Goal: Participate in discussion: Engage in conversation with other users on a specific topic

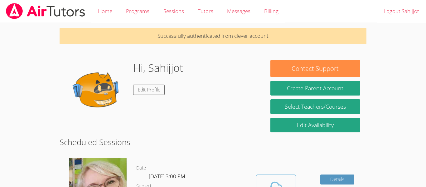
click at [274, 179] on icon at bounding box center [275, 187] width 17 height 17
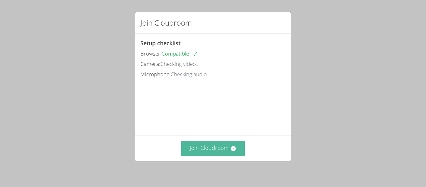
click at [230, 154] on button "Join Cloudroom" at bounding box center [213, 148] width 64 height 15
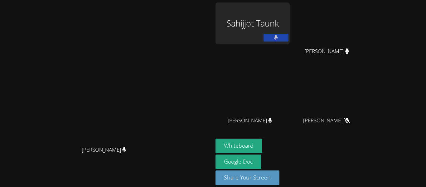
click at [290, 17] on div "Sahijjot Taunk" at bounding box center [253, 23] width 74 height 42
click at [297, 9] on div at bounding box center [297, 9] width 0 height 0
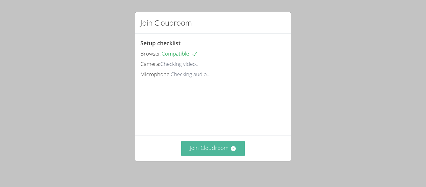
click at [219, 148] on button "Join Cloudroom" at bounding box center [213, 148] width 64 height 15
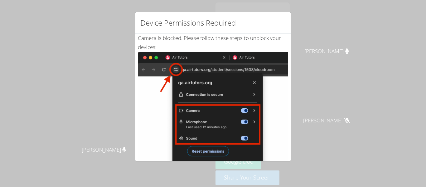
click at [75, 17] on div "Device Permissions Required Camera is blocked . Please follow these steps to un…" at bounding box center [213, 93] width 426 height 187
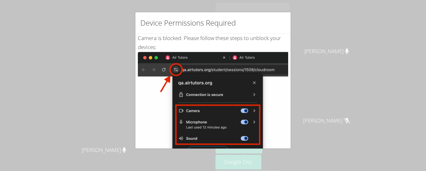
click at [219, 26] on h2 "Device Permissions Required" at bounding box center [187, 22] width 95 height 11
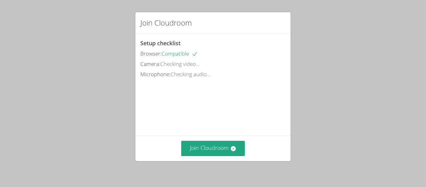
click at [216, 156] on div "Join Cloudroom" at bounding box center [212, 148] width 155 height 26
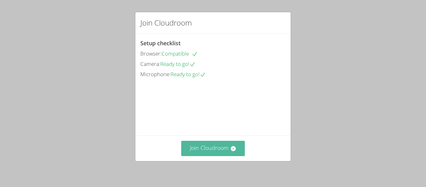
click at [215, 147] on button "Join Cloudroom" at bounding box center [213, 148] width 64 height 15
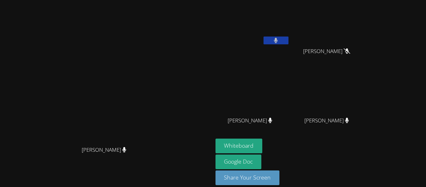
click at [350, 51] on span "[PERSON_NAME]" at bounding box center [326, 51] width 47 height 9
click at [263, 146] on button "Whiteboard" at bounding box center [239, 146] width 47 height 15
click at [263, 145] on button "Whiteboard" at bounding box center [239, 146] width 47 height 15
click at [263, 150] on button "Whiteboard" at bounding box center [239, 146] width 47 height 15
click at [279, 38] on icon at bounding box center [276, 40] width 7 height 5
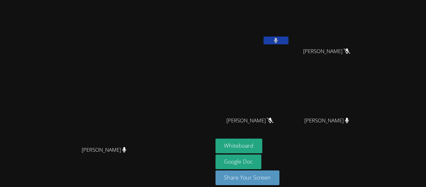
click at [289, 41] on button at bounding box center [276, 41] width 25 height 8
click at [290, 48] on div "Sahijjot Taunk" at bounding box center [253, 35] width 74 height 67
click at [279, 41] on icon at bounding box center [276, 40] width 7 height 5
click at [289, 41] on button at bounding box center [276, 41] width 25 height 8
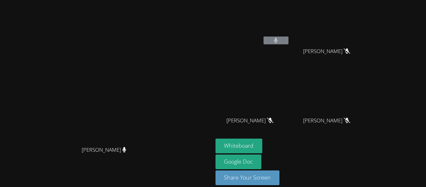
click at [290, 54] on div "Sahijjot Taunk" at bounding box center [253, 35] width 74 height 67
click at [278, 40] on icon at bounding box center [276, 40] width 4 height 5
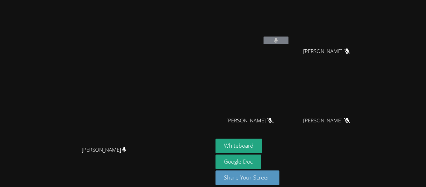
click at [278, 40] on icon at bounding box center [276, 40] width 4 height 5
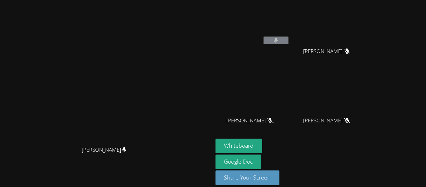
click at [278, 40] on icon at bounding box center [276, 40] width 4 height 5
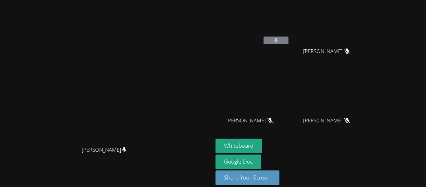
click at [278, 40] on icon at bounding box center [276, 40] width 4 height 5
click at [289, 41] on button at bounding box center [276, 41] width 25 height 8
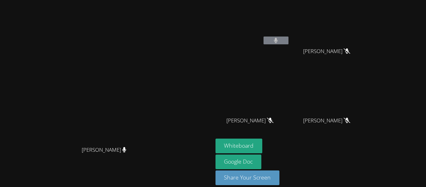
click at [289, 41] on button at bounding box center [276, 41] width 25 height 8
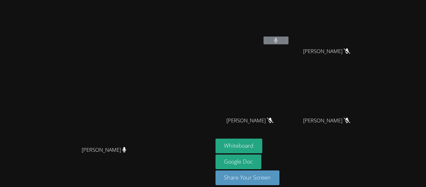
click at [289, 41] on button at bounding box center [276, 41] width 25 height 8
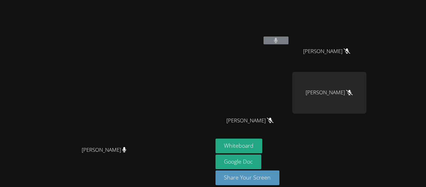
click at [359, 40] on video at bounding box center [329, 23] width 74 height 42
click at [290, 36] on video at bounding box center [253, 23] width 74 height 42
click at [278, 42] on icon at bounding box center [276, 40] width 4 height 5
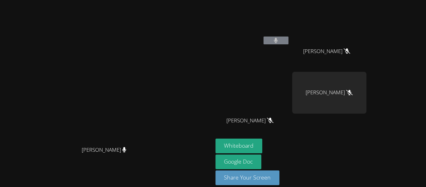
click at [278, 42] on icon at bounding box center [276, 40] width 4 height 5
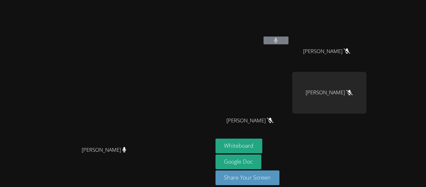
click at [278, 42] on icon at bounding box center [276, 40] width 4 height 5
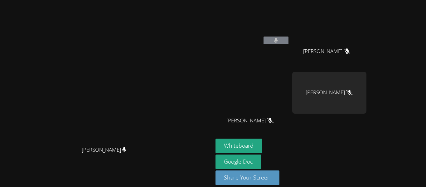
click at [278, 42] on icon at bounding box center [276, 40] width 4 height 5
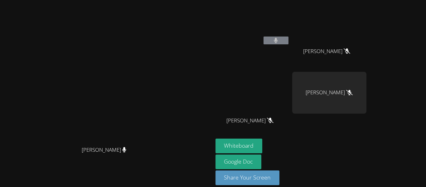
click at [278, 42] on icon at bounding box center [276, 40] width 4 height 5
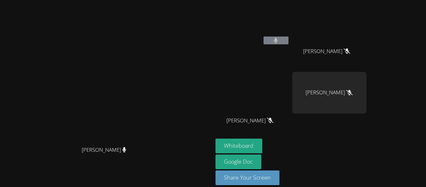
click at [278, 42] on icon at bounding box center [276, 40] width 4 height 5
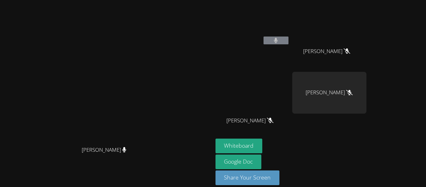
click at [278, 42] on icon at bounding box center [276, 40] width 4 height 5
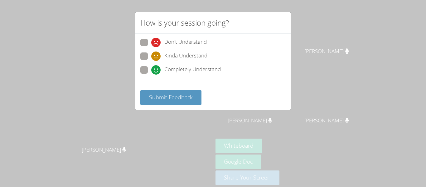
click at [151, 61] on span at bounding box center [151, 61] width 0 height 0
click at [151, 57] on input "Kinda Understand" at bounding box center [153, 54] width 5 height 5
radio input "true"
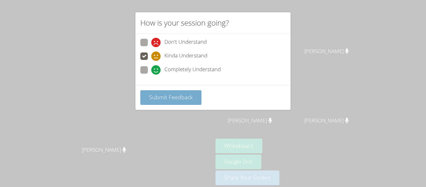
click at [187, 93] on span "Submit Feedback" at bounding box center [171, 96] width 44 height 7
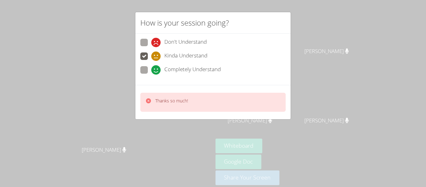
click at [151, 75] on span at bounding box center [151, 75] width 0 height 0
click at [151, 69] on input "Completely Understand" at bounding box center [153, 68] width 5 height 5
radio input "true"
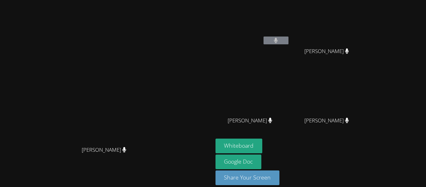
click at [153, 89] on video at bounding box center [107, 84] width 94 height 117
click at [278, 41] on icon at bounding box center [276, 40] width 4 height 5
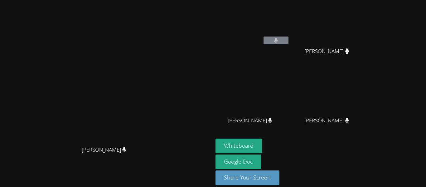
click at [278, 41] on icon at bounding box center [276, 40] width 4 height 5
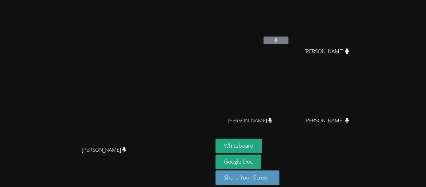
click at [278, 41] on icon at bounding box center [276, 40] width 4 height 5
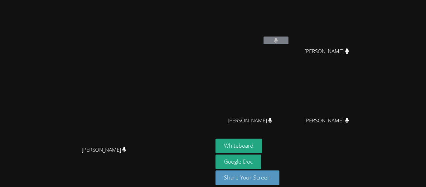
click at [278, 41] on icon at bounding box center [276, 40] width 4 height 5
